Goal: Task Accomplishment & Management: Use online tool/utility

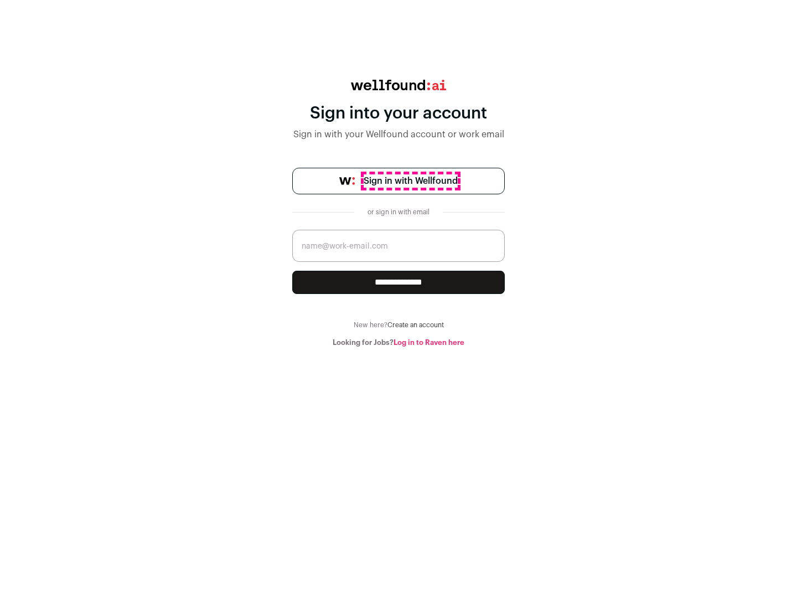
click at [410, 181] on span "Sign in with Wellfound" at bounding box center [411, 180] width 94 height 13
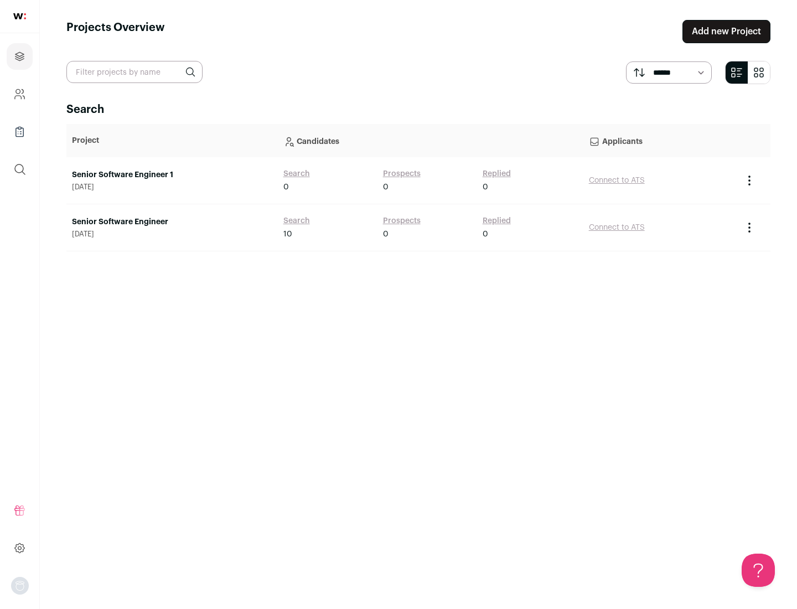
click at [172, 222] on link "Senior Software Engineer" at bounding box center [172, 221] width 200 height 11
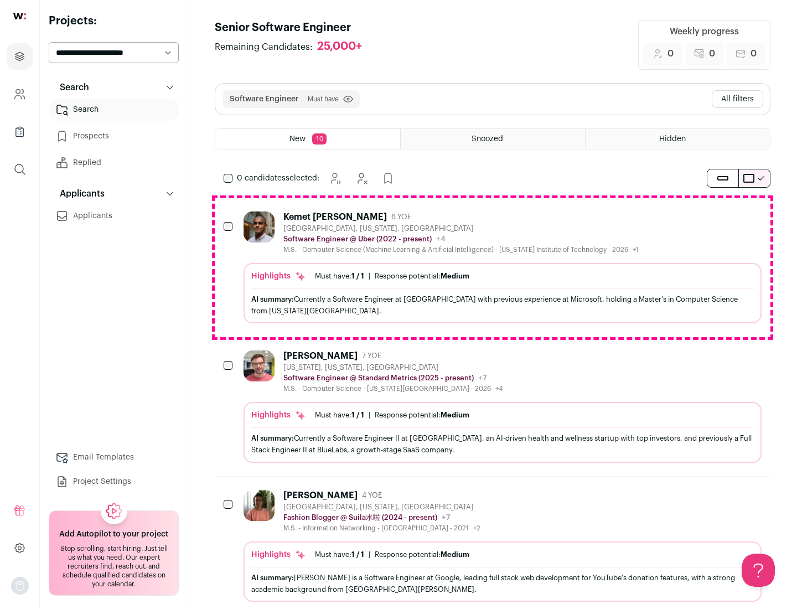
click at [493, 267] on div "Highlights Must have: 1 / 1 How many must haves have been fulfilled? | Response…" at bounding box center [503, 293] width 518 height 60
